Goal: Information Seeking & Learning: Understand process/instructions

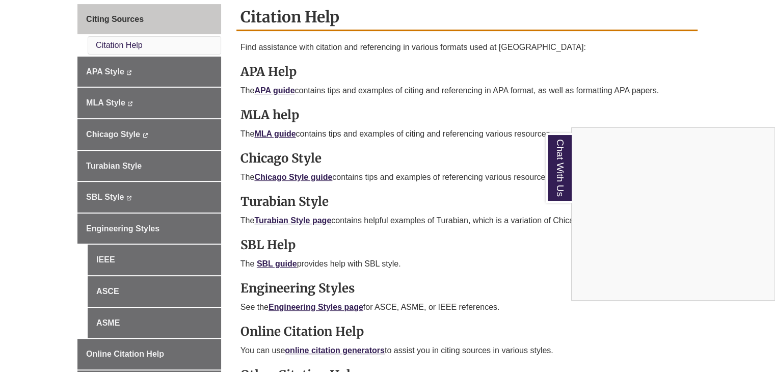
scroll to position [297, 0]
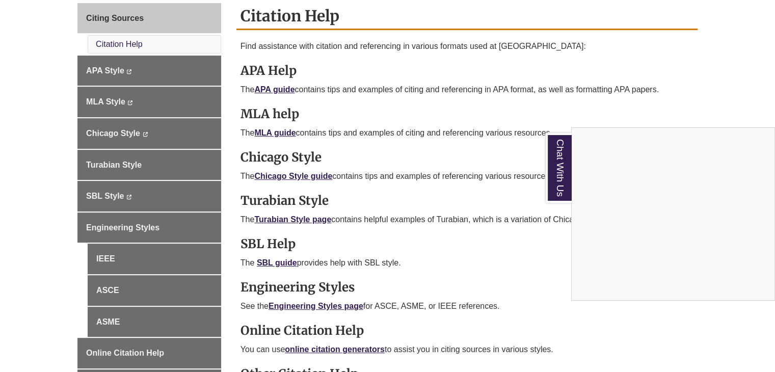
click at [277, 89] on div "Chat With Us" at bounding box center [387, 186] width 775 height 372
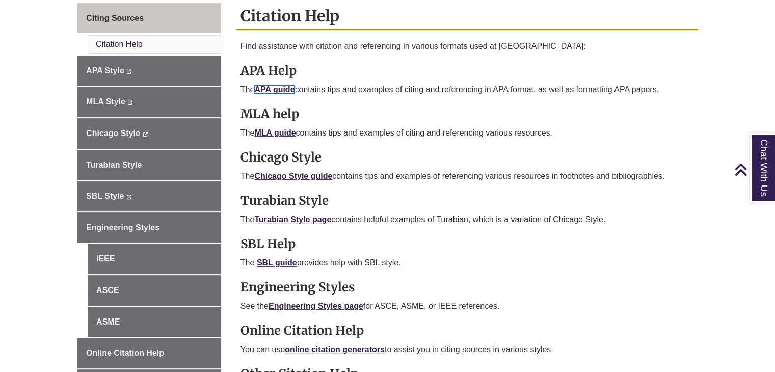
click at [277, 89] on link "APA guide" at bounding box center [274, 89] width 40 height 9
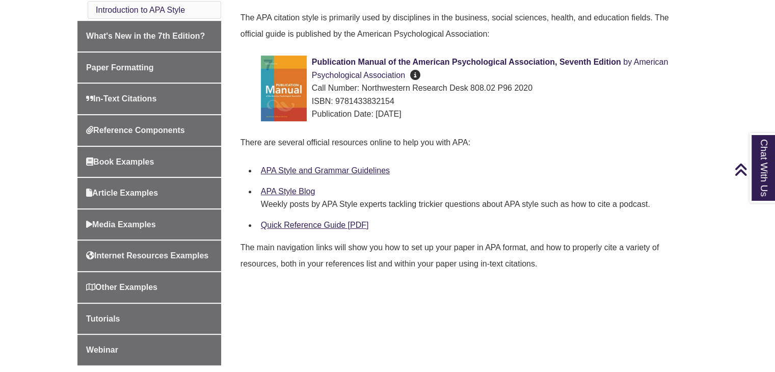
scroll to position [320, 0]
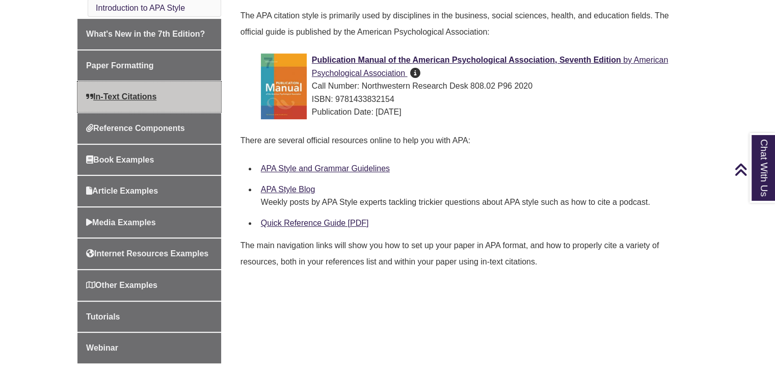
click at [123, 96] on span "In-Text Citations" at bounding box center [121, 96] width 70 height 9
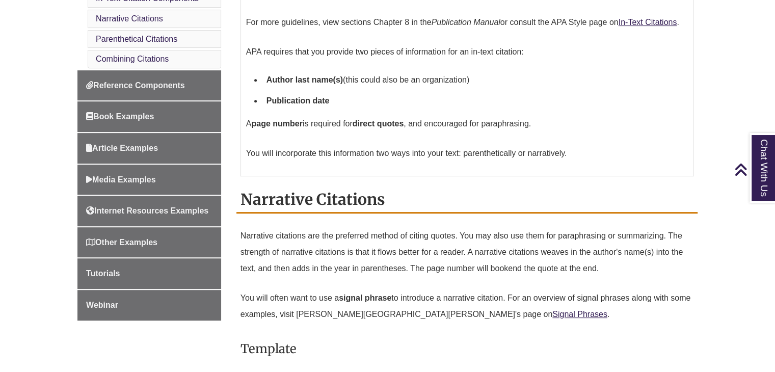
scroll to position [423, 0]
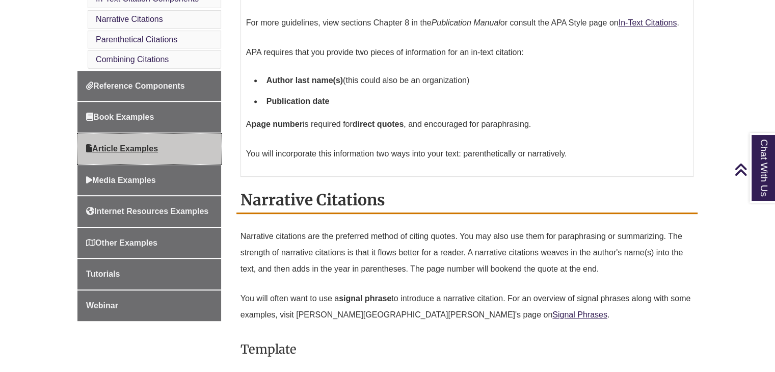
click at [136, 147] on span "Article Examples" at bounding box center [122, 148] width 72 height 9
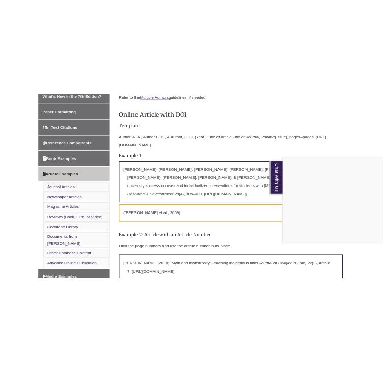
scroll to position [328, 0]
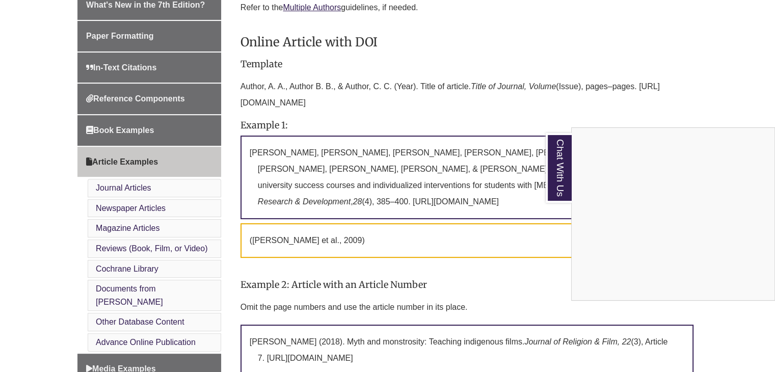
drag, startPoint x: 359, startPoint y: 100, endPoint x: 299, endPoint y: 94, distance: 60.0
click at [266, 89] on div "Chat With Us" at bounding box center [387, 186] width 775 height 372
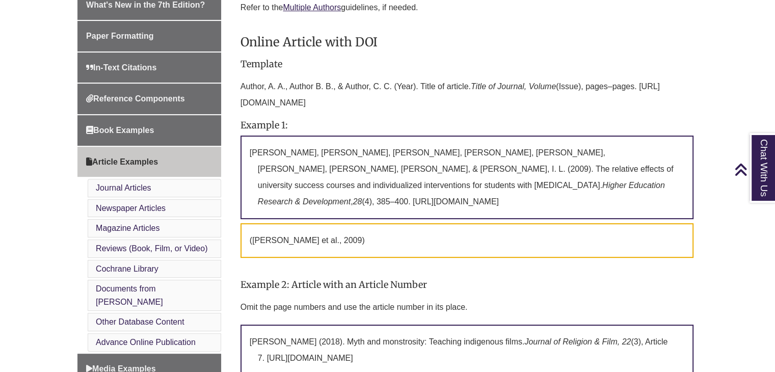
click at [302, 94] on p "Author, A. A., Author B. B., & Author, C. C. (Year). Title of article. Title of…" at bounding box center [467, 94] width 453 height 41
drag, startPoint x: 361, startPoint y: 102, endPoint x: 242, endPoint y: 84, distance: 120.7
click at [242, 84] on p "Author, A. A., Author B. B., & Author, C. C. (Year). Title of article. Title of…" at bounding box center [467, 94] width 453 height 41
copy p "Author, A. A., Author B. B., & Author, C. C. (Year). Title of article. Title of…"
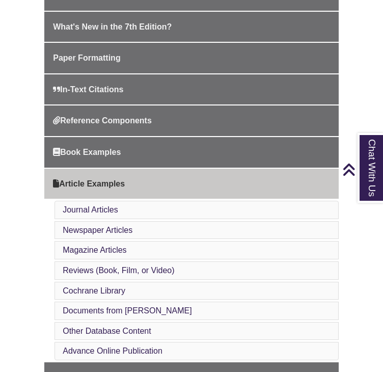
scroll to position [313, 0]
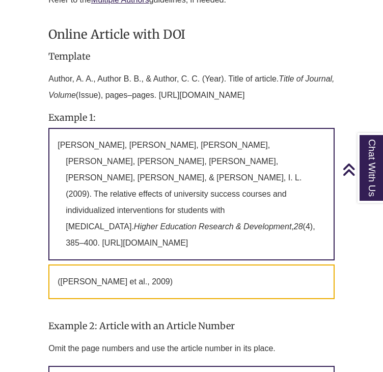
scroll to position [905, 0]
